Goal: Use online tool/utility: Utilize a website feature to perform a specific function

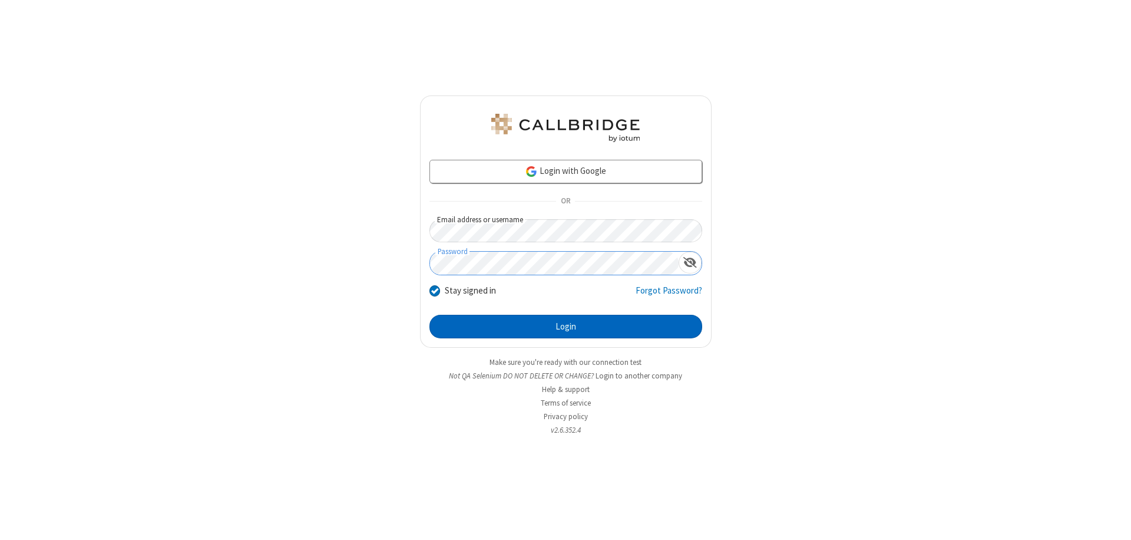
click at [565, 326] on button "Login" at bounding box center [565, 327] width 273 height 24
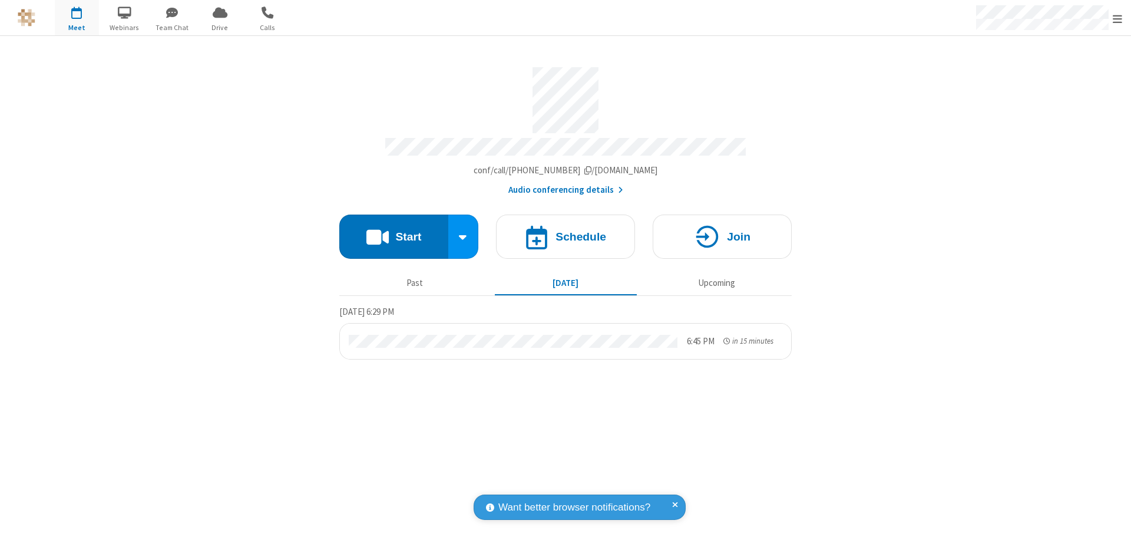
click at [393, 231] on button "Start" at bounding box center [393, 236] width 109 height 44
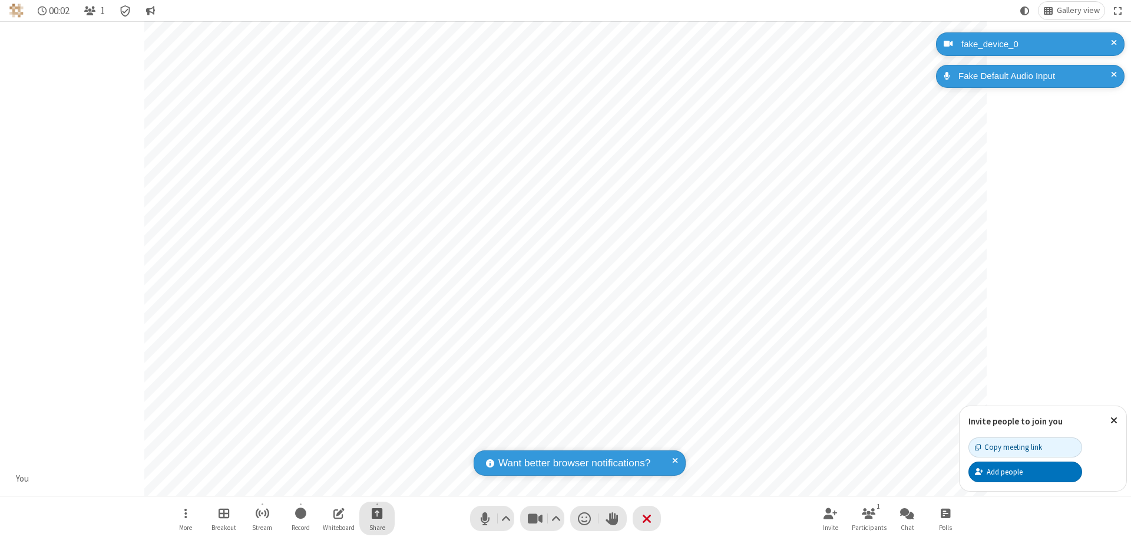
click at [377, 512] on span "Start sharing" at bounding box center [377, 512] width 11 height 15
click at [329, 484] on span "Share my screen" at bounding box center [330, 485] width 14 height 10
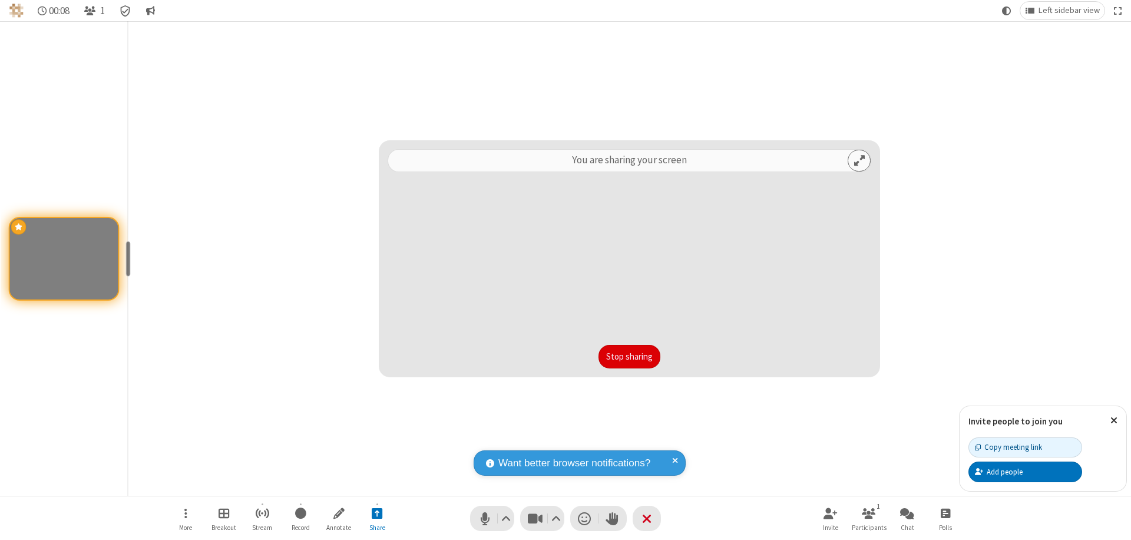
click at [629, 356] on button "Stop sharing" at bounding box center [629, 357] width 62 height 24
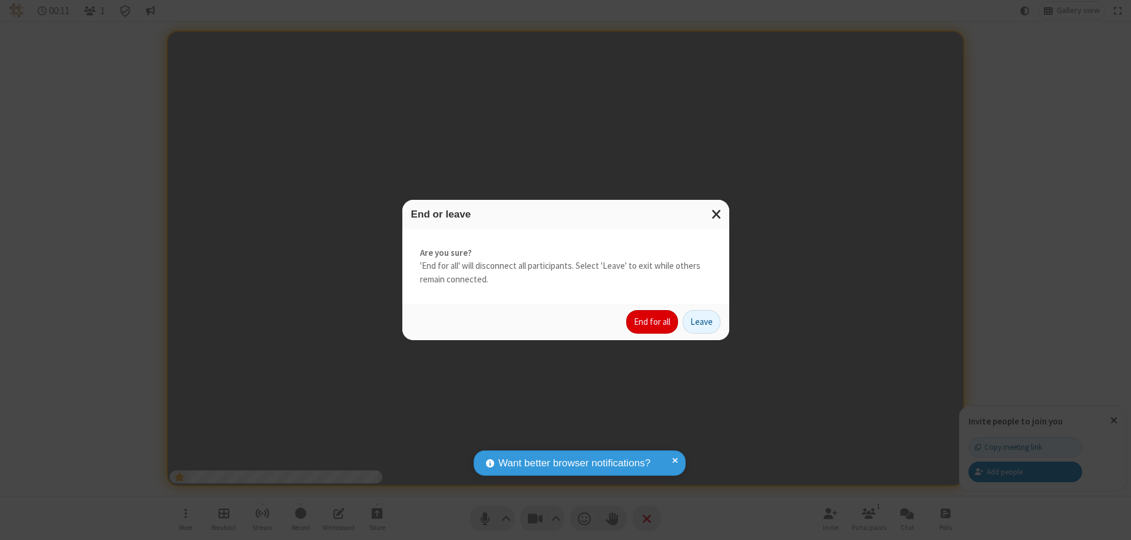
click at [653, 322] on button "End for all" at bounding box center [652, 322] width 52 height 24
